Goal: Navigation & Orientation: Find specific page/section

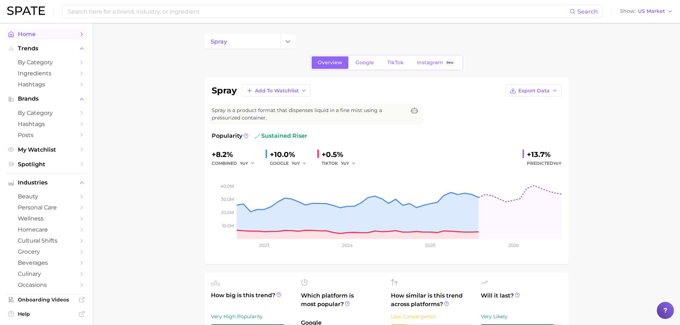
click at [71, 35] on link "Home" at bounding box center [46, 34] width 81 height 11
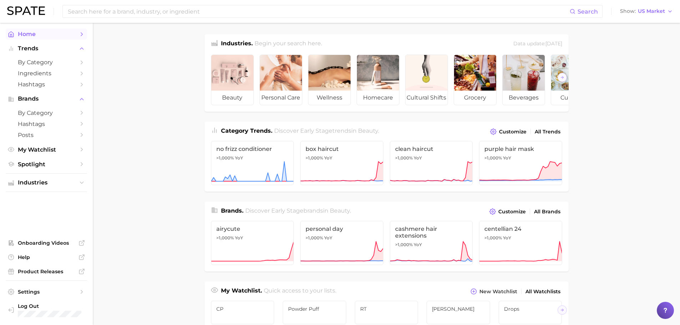
click at [75, 35] on link "Home" at bounding box center [46, 34] width 81 height 11
click at [664, 12] on span "US Market" at bounding box center [651, 11] width 27 height 4
click at [661, 11] on span "US Market" at bounding box center [651, 11] width 27 height 4
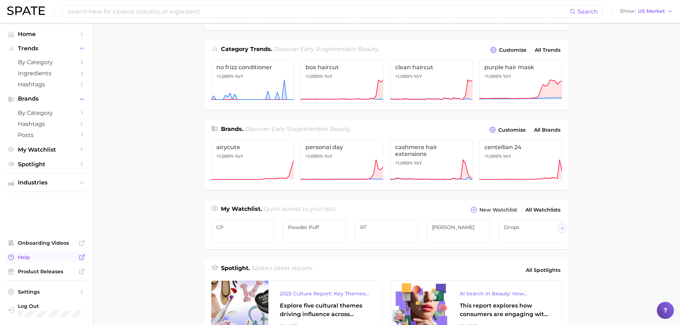
scroll to position [107, 0]
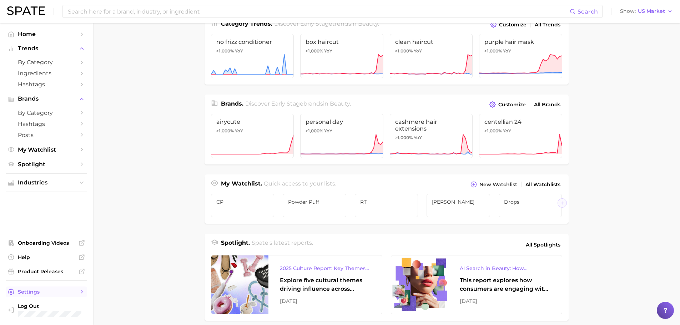
click at [49, 294] on span "Settings" at bounding box center [46, 292] width 57 height 6
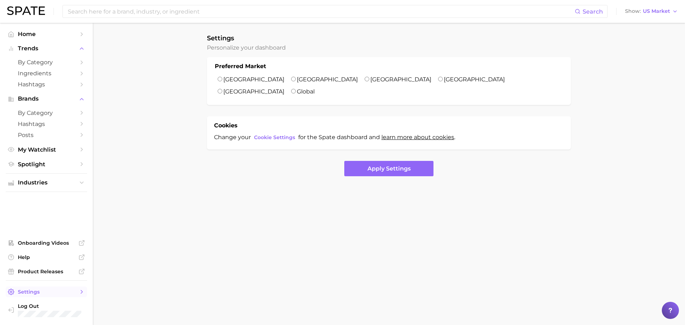
click at [25, 295] on link "Settings" at bounding box center [46, 291] width 81 height 11
